Goal: Communication & Community: Answer question/provide support

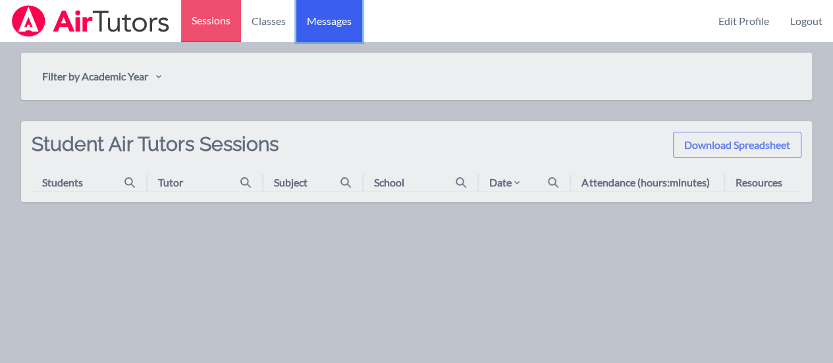
click at [306, 32] on link "Messages" at bounding box center [329, 21] width 66 height 42
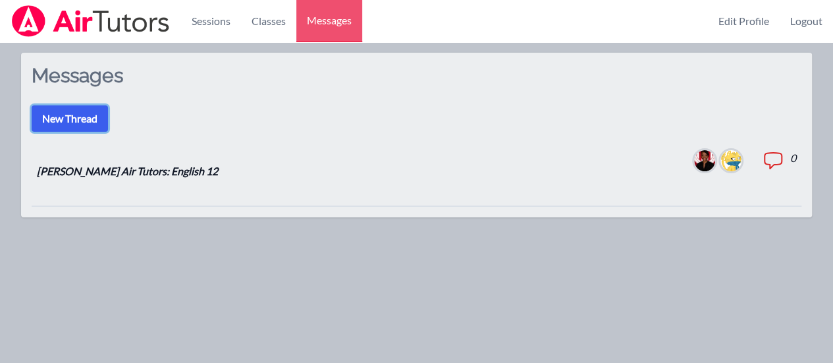
click at [83, 115] on button "New Thread" at bounding box center [70, 118] width 76 height 26
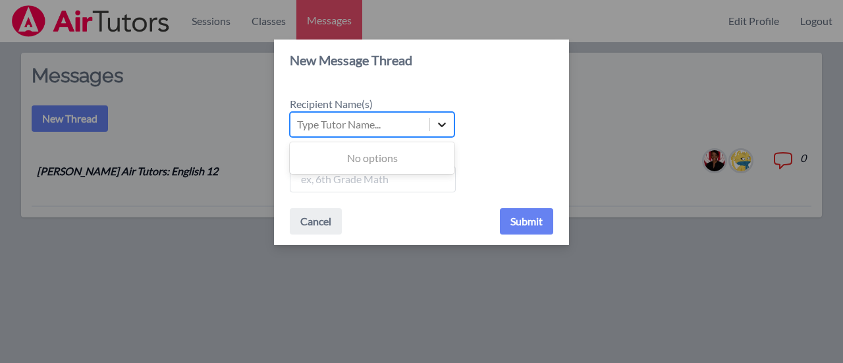
click at [437, 123] on icon at bounding box center [441, 124] width 13 height 13
click at [298, 123] on input "Recipient Name(s) Use Up and Down to choose options, press Enter to select the …" at bounding box center [297, 125] width 1 height 16
click at [370, 123] on div "Type Tutor Name..." at bounding box center [339, 125] width 84 height 16
click at [298, 123] on input "Recipient Name(s) Select is focused ,type to refine list, press Down to open th…" at bounding box center [297, 125] width 1 height 16
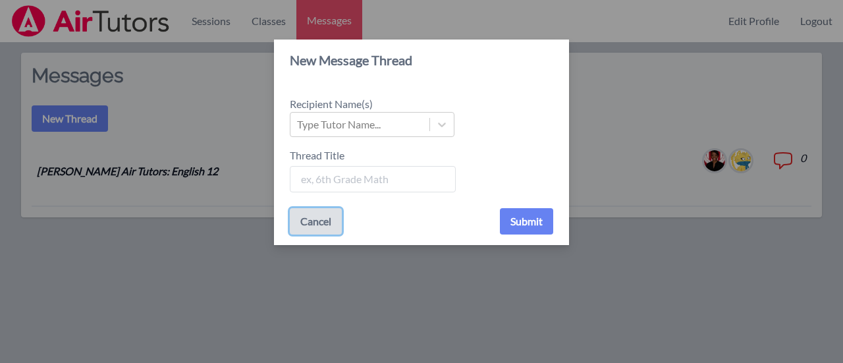
click at [329, 224] on button "Cancel" at bounding box center [316, 221] width 52 height 26
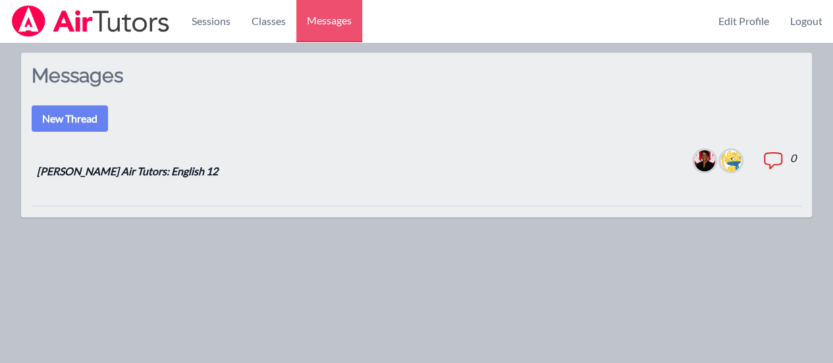
click at [698, 160] on img at bounding box center [704, 160] width 21 height 21
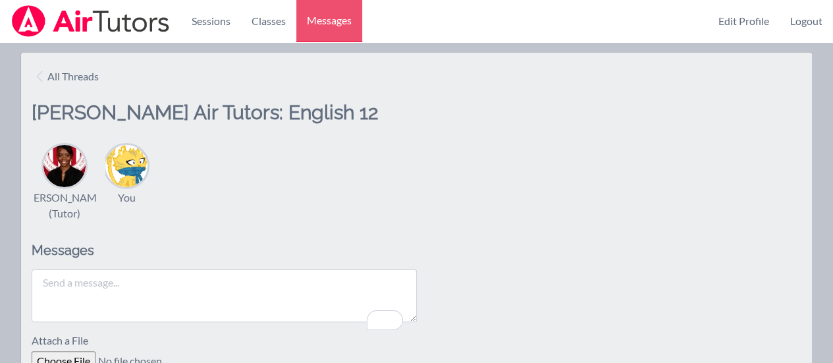
click at [129, 306] on textarea "To enrich screen reader interactions, please activate Accessibility in Grammarl…" at bounding box center [224, 295] width 385 height 53
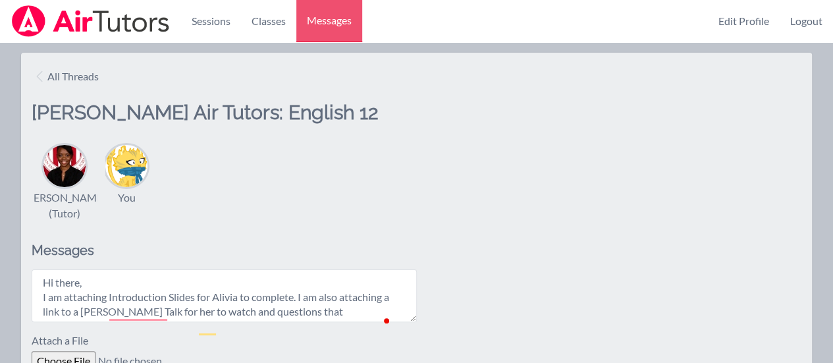
click at [396, 250] on div "All Threads [PERSON_NAME] Air Tutors: English 12 [PERSON_NAME] (Tutor) You Mess…" at bounding box center [416, 246] width 791 height 387
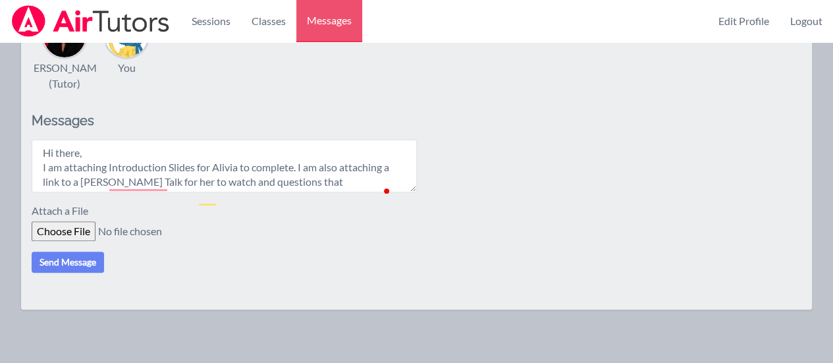
scroll to position [132, 0]
click at [72, 255] on form "Hi there, I am attaching Introduction Slides for Alivia to complete. I am also …" at bounding box center [417, 204] width 770 height 133
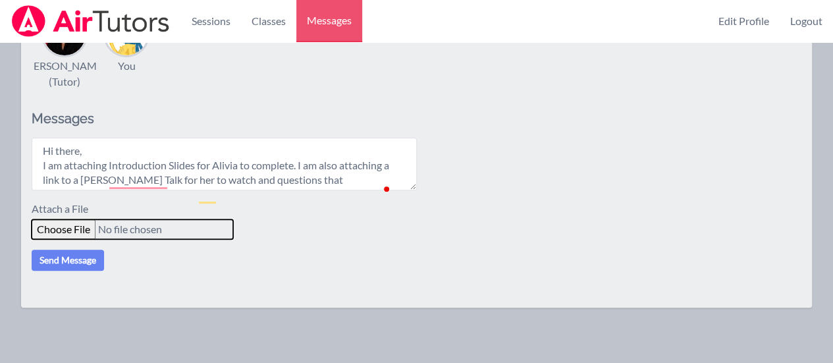
click at [76, 239] on input "file" at bounding box center [133, 229] width 202 height 20
click at [51, 239] on input "file" at bounding box center [133, 229] width 202 height 20
click at [393, 196] on span at bounding box center [387, 189] width 12 height 18
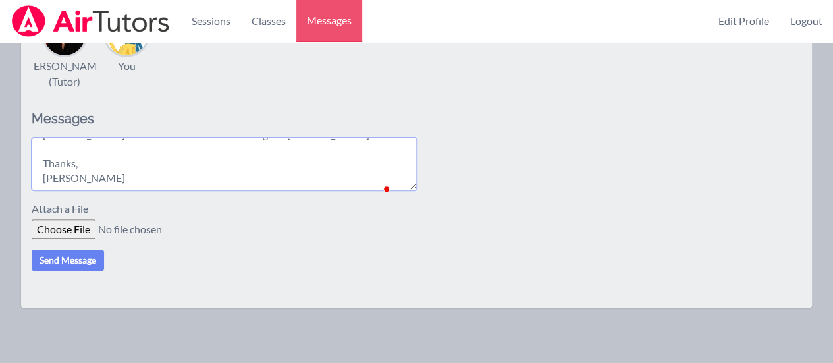
click at [127, 190] on textarea "Hi there, I am attaching Introduction Slides for Alivia to complete. I am also …" at bounding box center [224, 164] width 385 height 53
click at [84, 239] on input "file" at bounding box center [133, 229] width 202 height 20
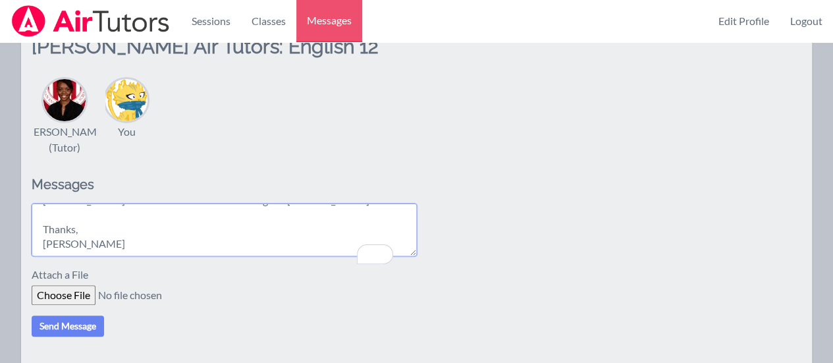
click at [97, 254] on textarea "Hi there, I am attaching Introduction Slides for Alivia to complete. I am also …" at bounding box center [224, 230] width 385 height 53
paste textarea "[URL][DOMAIN_NAME]"
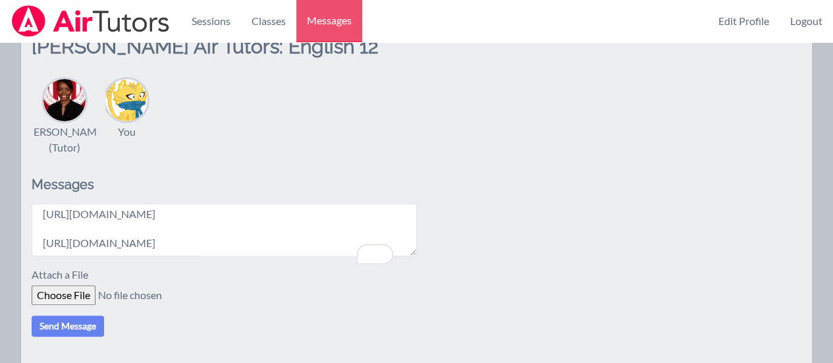
scroll to position [155, 0]
paste textarea "[URL][DOMAIN_NAME]"
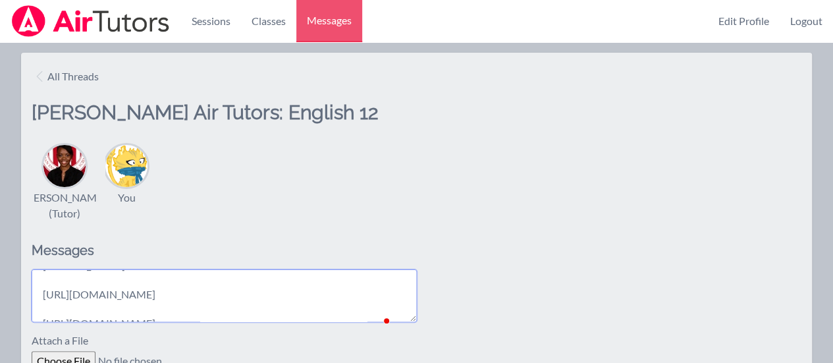
scroll to position [167, 0]
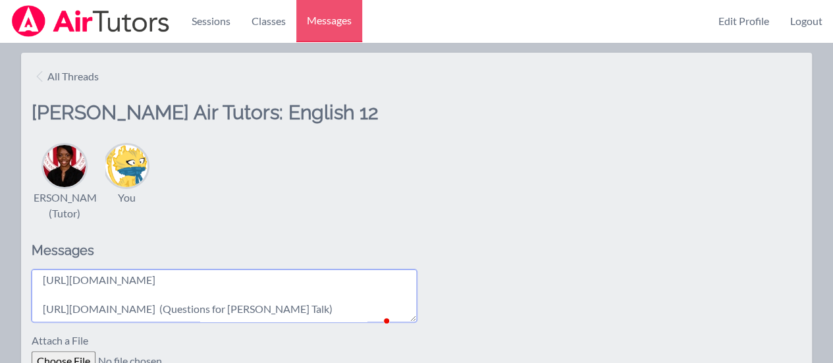
click at [330, 300] on textarea "Hi there, I am attaching Introduction Slides for Alivia to complete. I am also …" at bounding box center [224, 295] width 385 height 53
click at [335, 292] on textarea "Hi there, I am attaching Introduction Slides for Alivia to complete. I am also …" at bounding box center [224, 295] width 385 height 53
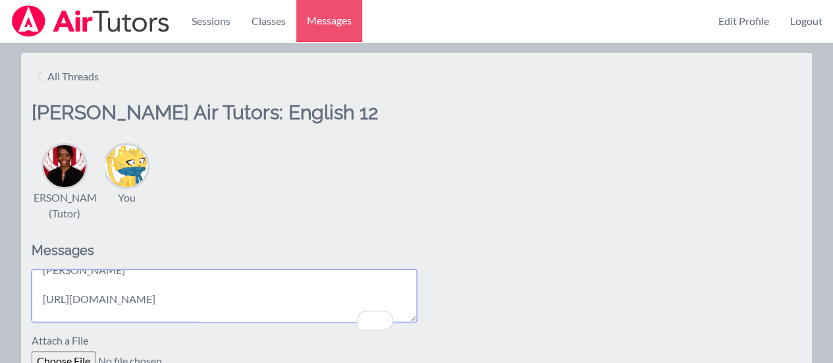
click at [327, 322] on textarea "Hi there, I am attaching Introduction Slides for Alivia to complete. I am also …" at bounding box center [224, 295] width 385 height 53
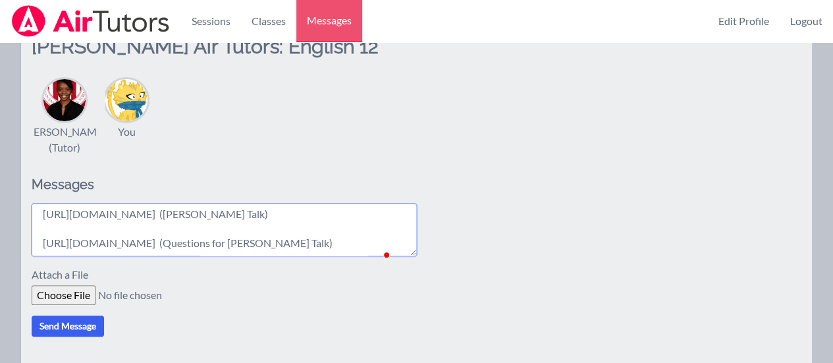
type textarea "Hi there, I am attaching Introduction Slides for Alivia to complete. I am also …"
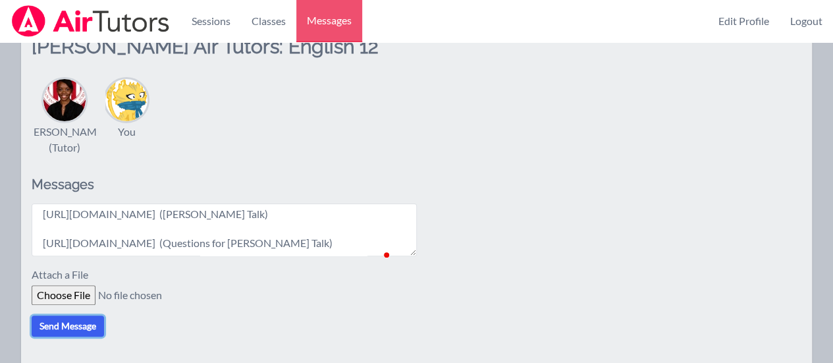
click at [92, 337] on button "Send Message" at bounding box center [68, 325] width 72 height 21
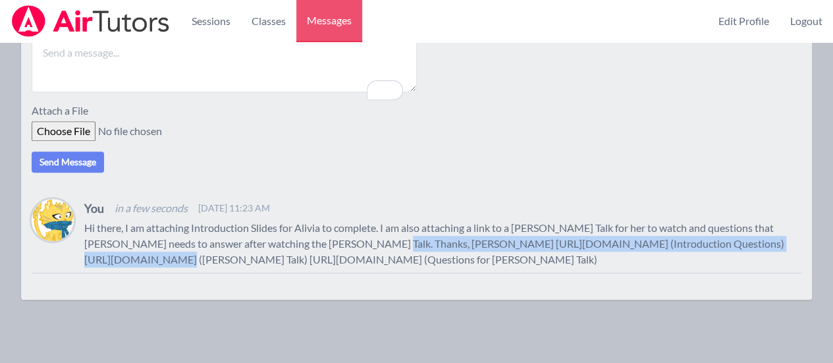
drag, startPoint x: 338, startPoint y: 230, endPoint x: 138, endPoint y: 247, distance: 200.3
click at [140, 248] on p "Hi there, I am attaching Introduction Slides for Alivia to complete. I am also …" at bounding box center [442, 243] width 717 height 47
copy p "//[DOMAIN_NAME][URL]"
drag, startPoint x: 82, startPoint y: 264, endPoint x: 606, endPoint y: 286, distance: 524.0
click at [606, 286] on div "All Threads [PERSON_NAME] Air Tutors: English 12 [PERSON_NAME] (Tutor) You Mess…" at bounding box center [416, 61] width 791 height 477
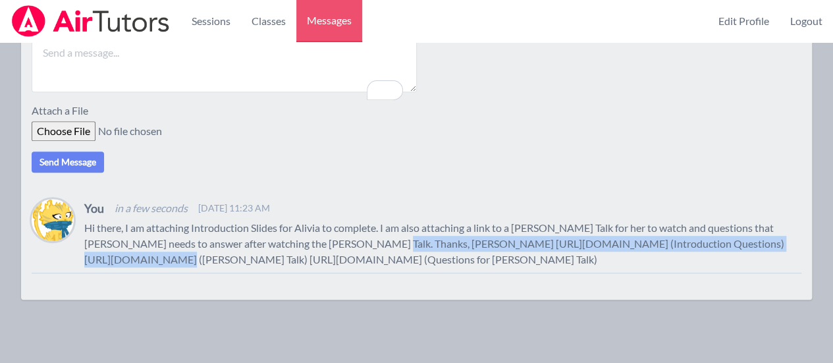
copy p "[URL][DOMAIN_NAME]"
